Goal: Check status: Check status

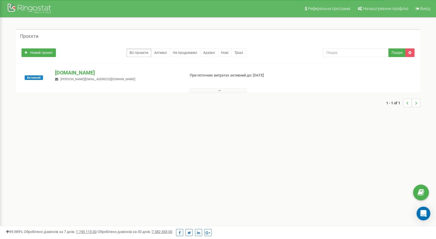
click at [293, 48] on div "Новий проєкт Всі проєкти Активні Не продовжені Архівні [GEOGRAPHIC_DATA] Пошук" at bounding box center [218, 51] width 402 height 11
click at [88, 73] on p "[DOMAIN_NAME]" at bounding box center [117, 72] width 125 height 7
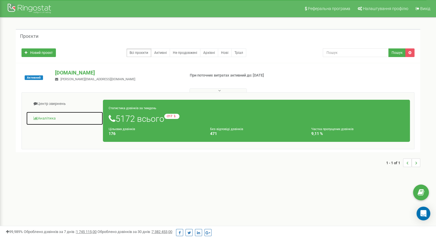
click at [52, 117] on link "Аналiтика" at bounding box center [64, 118] width 77 height 14
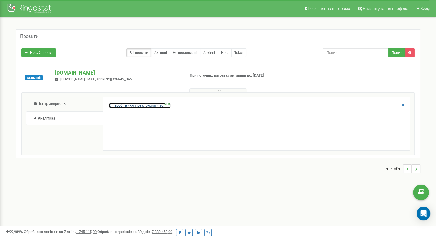
click at [149, 107] on link "Співробітники у реальному часі NEW" at bounding box center [140, 105] width 62 height 5
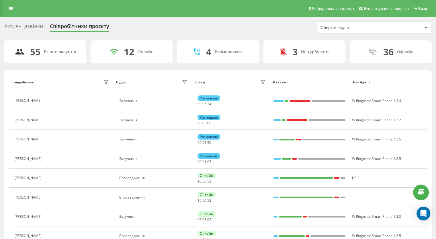
click at [352, 23] on div "Оберіть відділ" at bounding box center [374, 27] width 114 height 11
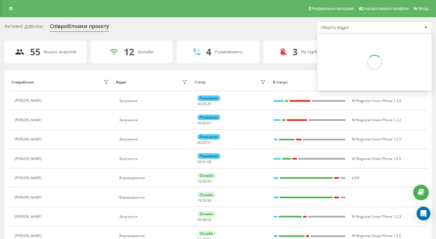
click at [344, 33] on div "Оберіть відділ" at bounding box center [374, 27] width 114 height 11
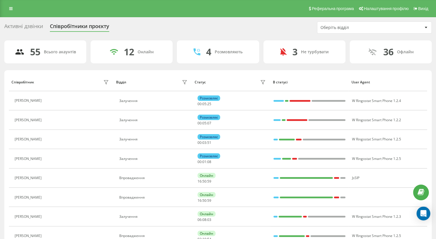
click at [343, 30] on div "Оберіть відділ" at bounding box center [374, 27] width 114 height 11
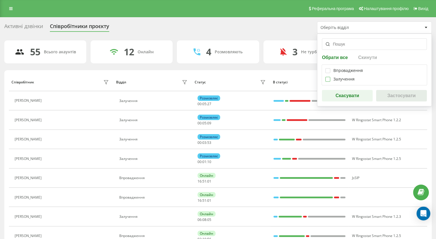
click at [326, 77] on label at bounding box center [327, 77] width 5 height 0
checkbox input "true"
click at [398, 95] on button "Застосувати" at bounding box center [401, 95] width 51 height 11
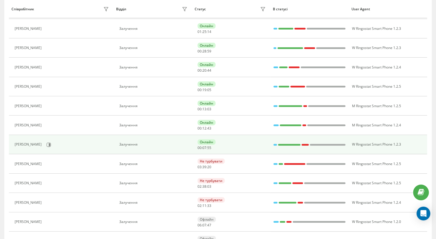
scroll to position [201, 0]
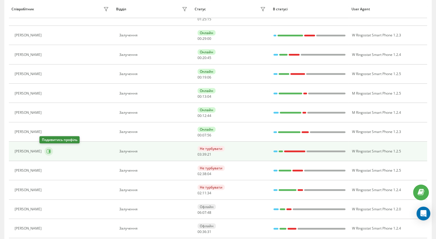
click at [46, 150] on icon at bounding box center [48, 151] width 5 height 5
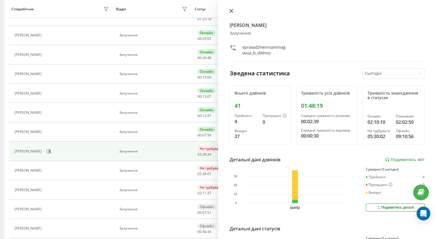
click at [231, 13] on button at bounding box center [231, 11] width 7 height 5
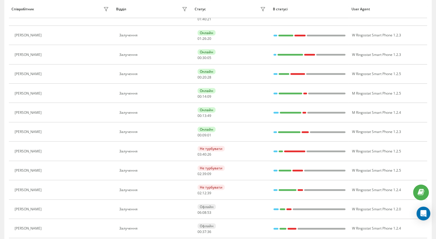
scroll to position [104, 0]
